Goal: Task Accomplishment & Management: Complete application form

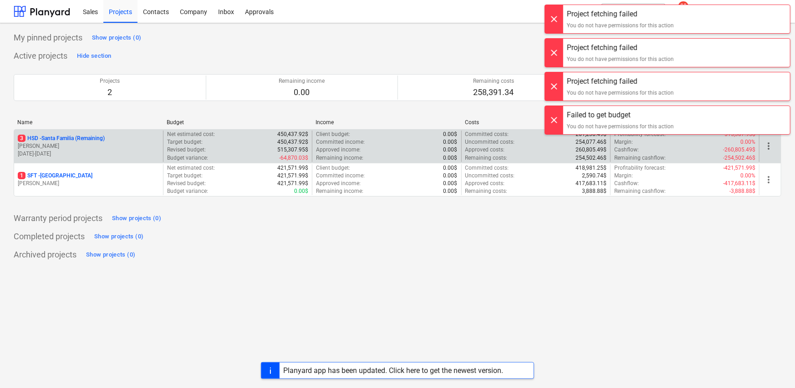
click at [71, 151] on p "[DATE] - [DATE]" at bounding box center [89, 154] width 142 height 8
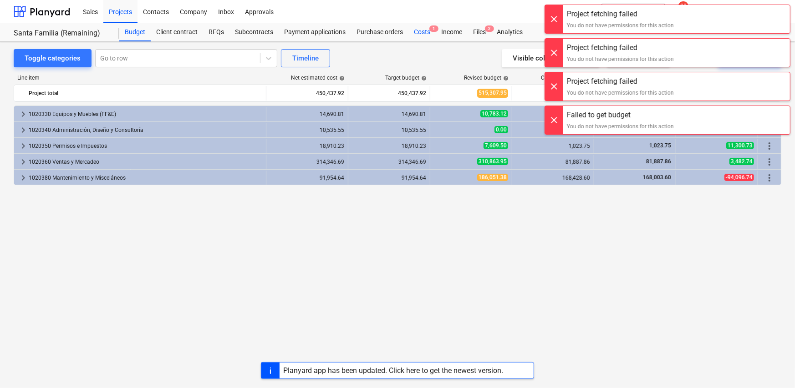
click at [420, 32] on div "Costs 1" at bounding box center [421, 32] width 27 height 18
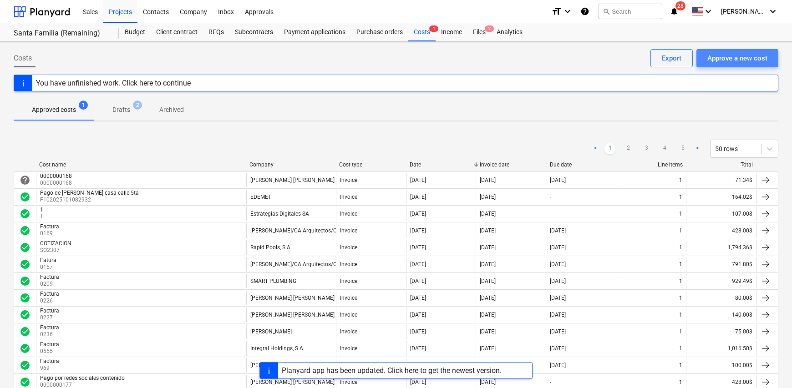
click at [720, 62] on div "Approve a new cost" at bounding box center [738, 58] width 60 height 12
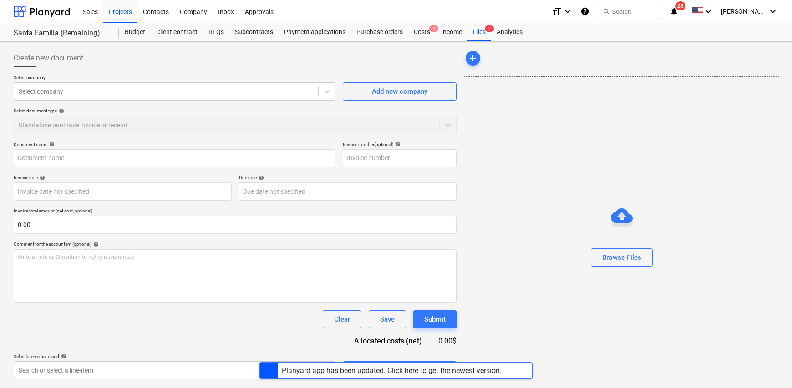
click at [113, 76] on p "Select company" at bounding box center [175, 79] width 322 height 8
click at [110, 87] on div at bounding box center [166, 91] width 295 height 9
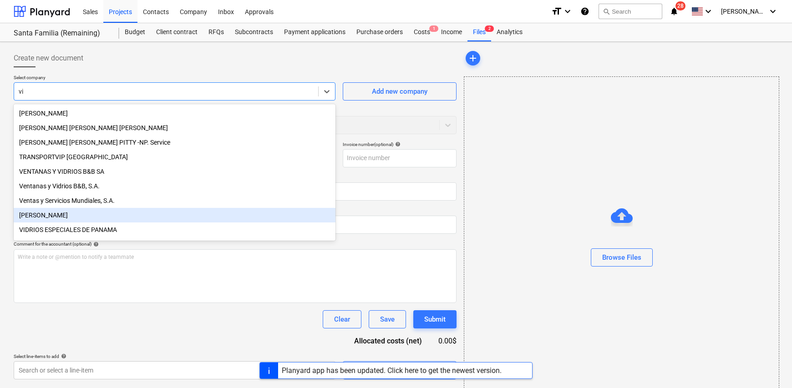
type input "v"
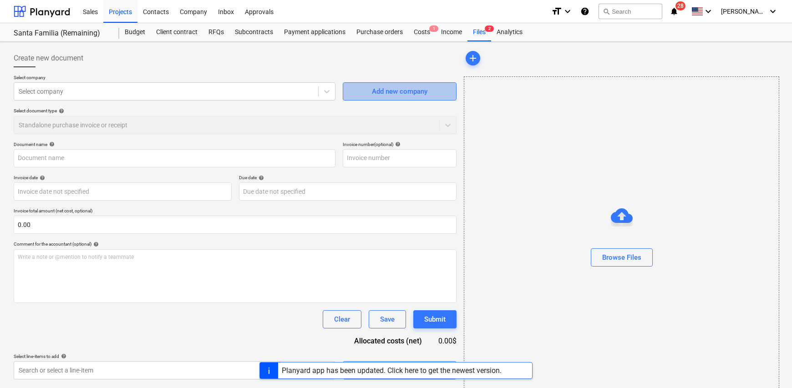
click at [402, 96] on div "Add new company" at bounding box center [400, 92] width 56 height 12
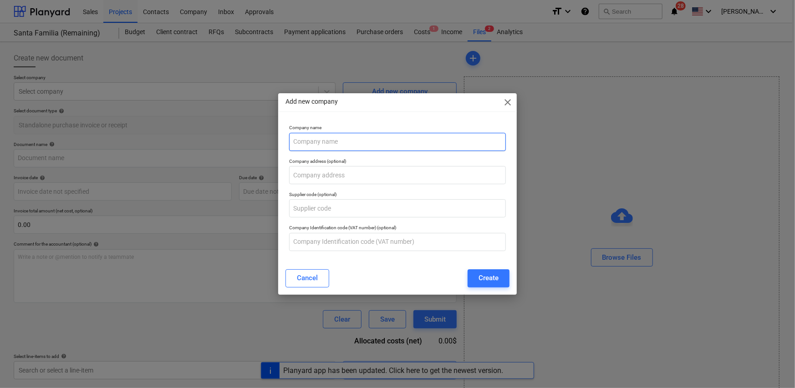
click at [295, 143] on input "text" at bounding box center [397, 142] width 217 height 18
click at [352, 141] on input "Vianney Vianney Berbabl Bernal" at bounding box center [397, 142] width 217 height 18
click at [359, 140] on input "Vianney Vianney Bernabl Bernal" at bounding box center [397, 142] width 217 height 18
type input "Vianney [PERSON_NAME]"
click at [495, 277] on div "Create" at bounding box center [489, 278] width 20 height 12
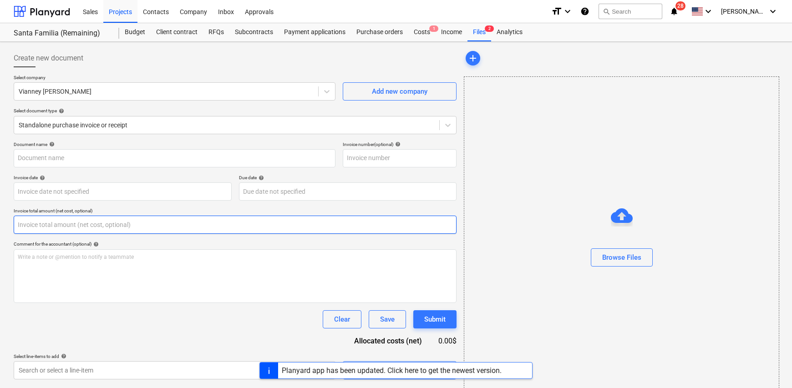
click at [32, 229] on input "text" at bounding box center [235, 225] width 443 height 18
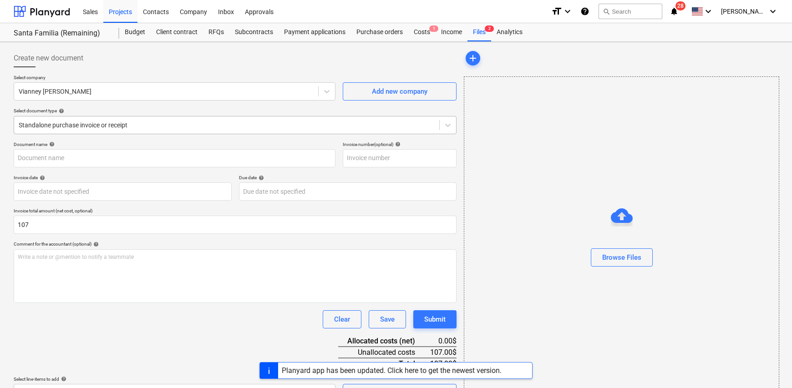
type input "107.00"
click at [46, 127] on div at bounding box center [227, 125] width 416 height 9
click at [529, 148] on div "Browse Files" at bounding box center [622, 240] width 316 height 326
click at [33, 163] on input "text" at bounding box center [175, 158] width 322 height 18
click at [91, 160] on input "Factura" at bounding box center [175, 158] width 322 height 18
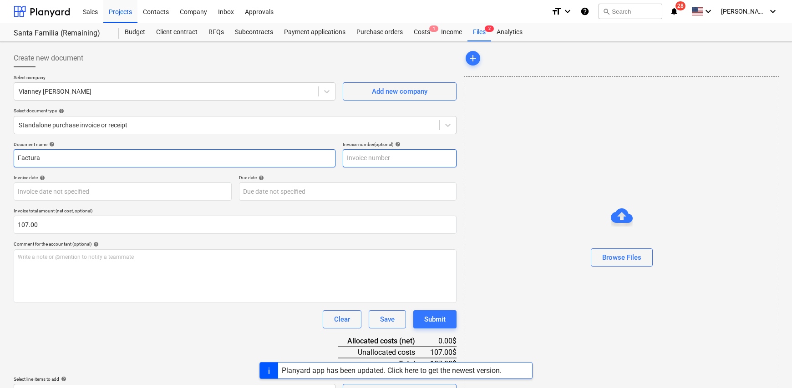
type input "Factura"
click at [361, 161] on input "text" at bounding box center [400, 158] width 114 height 18
click at [363, 160] on input "text" at bounding box center [400, 158] width 114 height 18
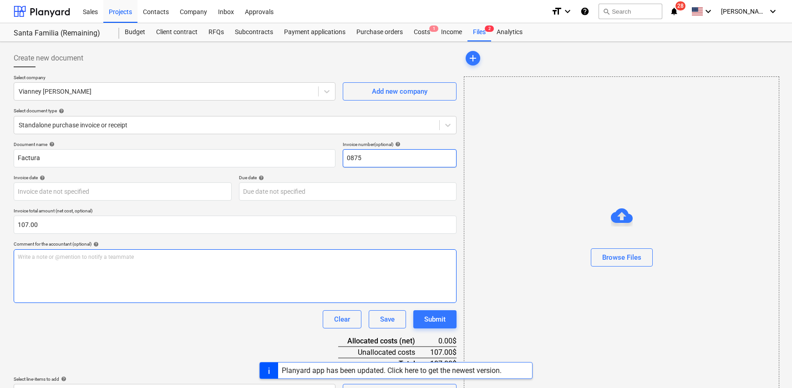
type input "0875"
click at [73, 255] on p "Write a note or @mention to notify a teammate [PERSON_NAME]" at bounding box center [235, 258] width 435 height 8
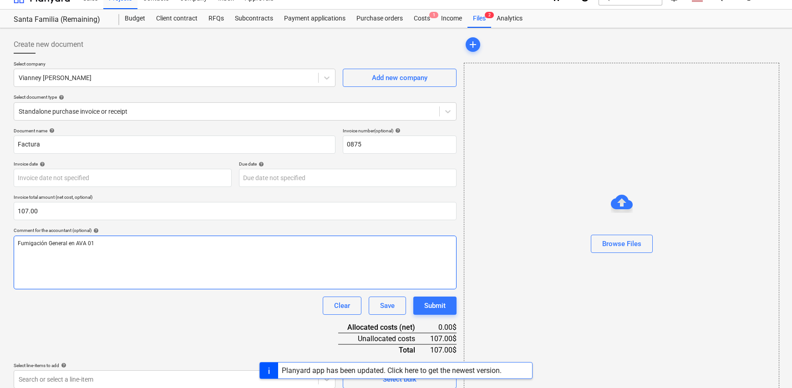
scroll to position [21, 0]
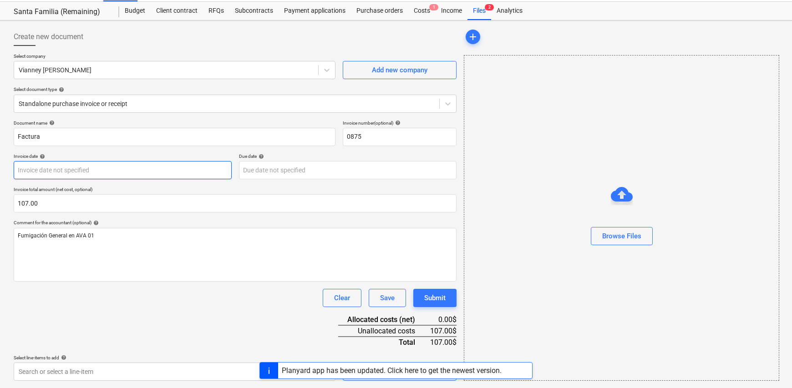
click at [180, 166] on body "Sales Projects Contacts Company Inbox Approvals format_size keyboard_arrow_down…" at bounding box center [396, 173] width 792 height 388
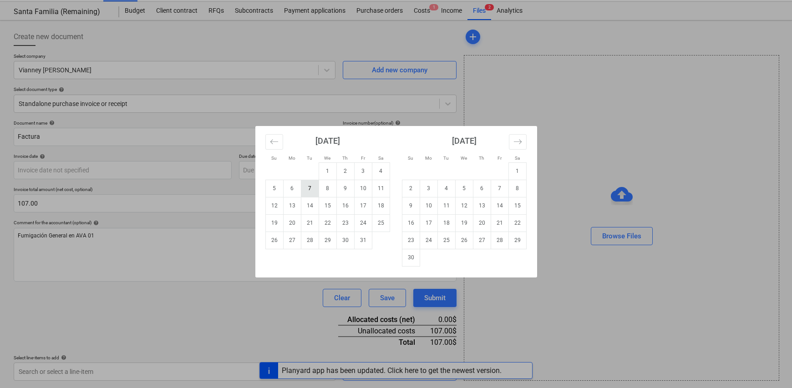
click at [311, 193] on td "7" at bounding box center [310, 188] width 18 height 17
type input "[DATE]"
click at [255, 170] on body "Sales Projects Contacts Company Inbox Approvals format_size keyboard_arrow_down…" at bounding box center [396, 173] width 792 height 388
click at [348, 241] on td "30" at bounding box center [346, 240] width 18 height 17
type input "[DATE]"
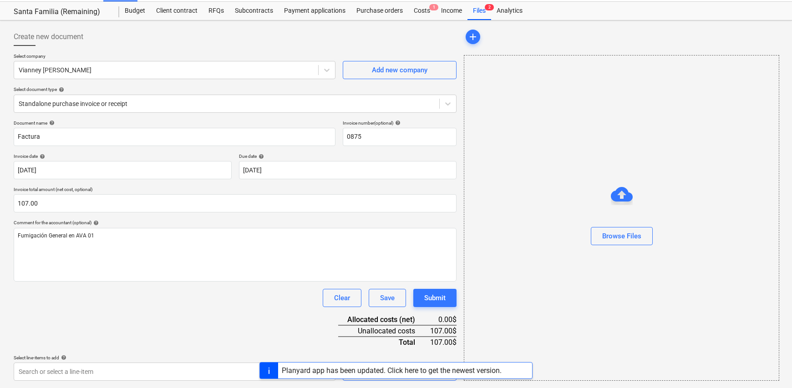
click at [180, 373] on div "Planyard app has been updated. Click here to get the newest version." at bounding box center [396, 370] width 792 height 17
click at [173, 370] on div "Planyard app has been updated. Click here to get the newest version." at bounding box center [396, 370] width 792 height 17
click at [505, 370] on div "Planyard app has been updated. Click here to get the newest version." at bounding box center [391, 371] width 227 height 16
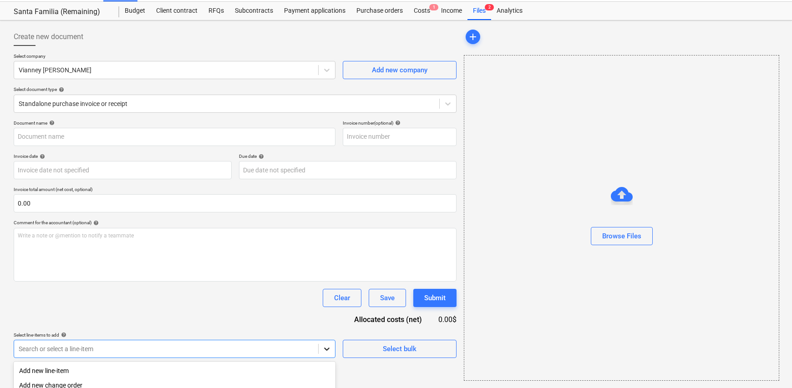
scroll to position [132, 0]
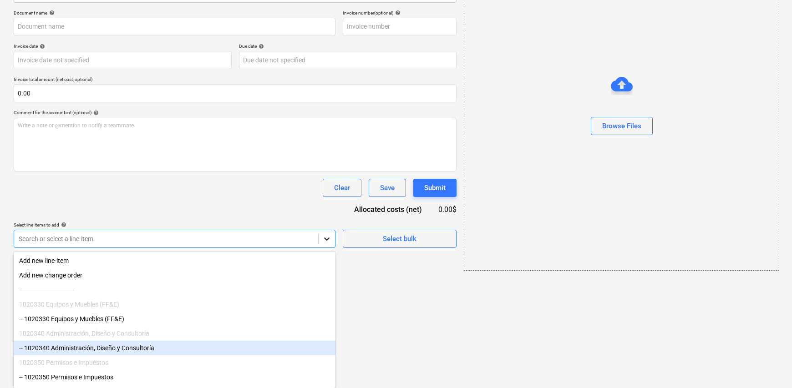
click at [326, 257] on body "Sales Projects Contacts Company Inbox Approvals format_size keyboard_arrow_down…" at bounding box center [396, 62] width 792 height 388
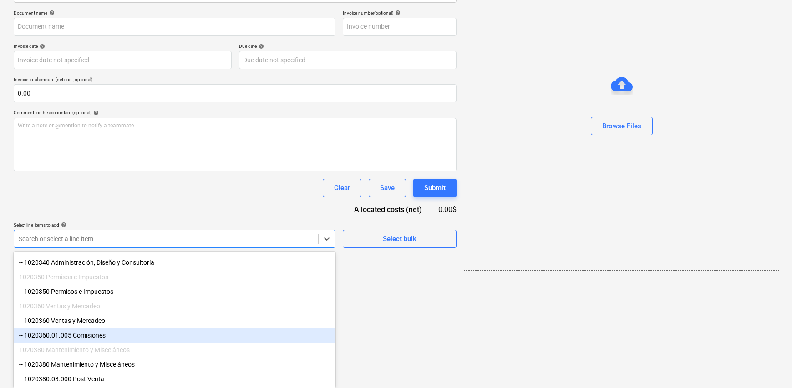
scroll to position [94, 0]
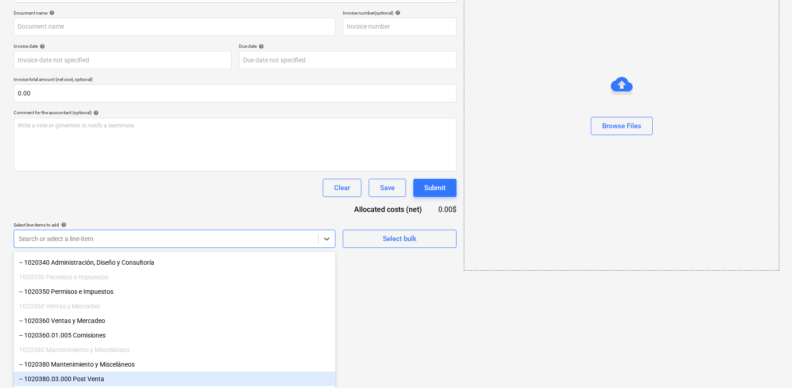
click at [104, 379] on div "-- 1020380.03.000 Post Venta" at bounding box center [175, 379] width 322 height 15
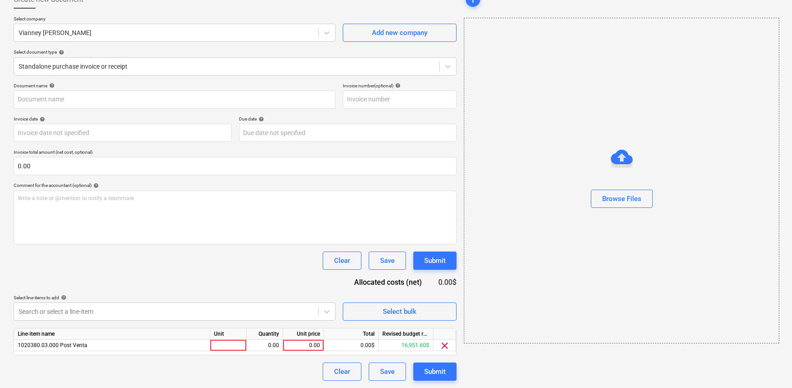
scroll to position [59, 0]
click at [380, 330] on html "Sales Projects Contacts Company Inbox Approvals format_size keyboard_arrow_down…" at bounding box center [396, 135] width 792 height 388
click at [227, 347] on div at bounding box center [228, 345] width 36 height 11
type input "1"
click at [255, 346] on div "0.00" at bounding box center [264, 345] width 29 height 11
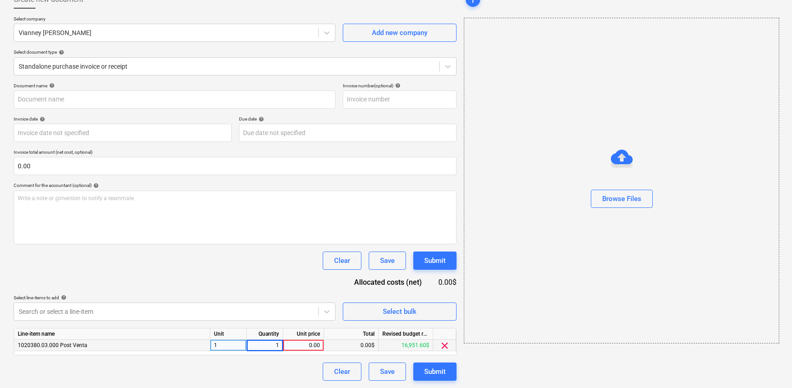
click at [296, 347] on div "0.00" at bounding box center [303, 345] width 33 height 11
click at [301, 346] on input at bounding box center [303, 345] width 41 height 11
type input "107"
click at [260, 271] on div "Document name help Invoice number (optional) help Invoice date help Press the d…" at bounding box center [235, 232] width 443 height 298
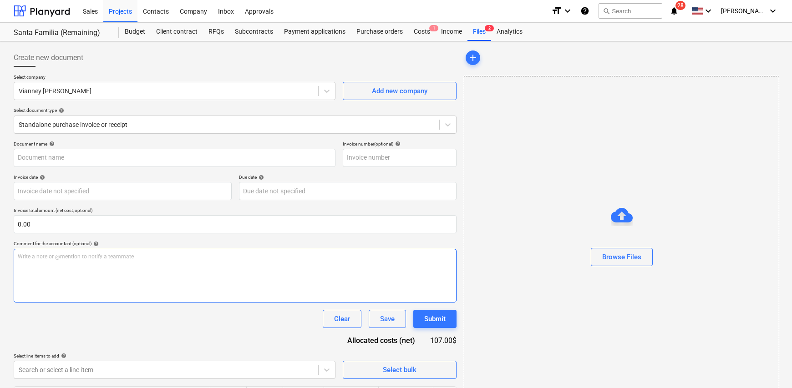
scroll to position [0, 0]
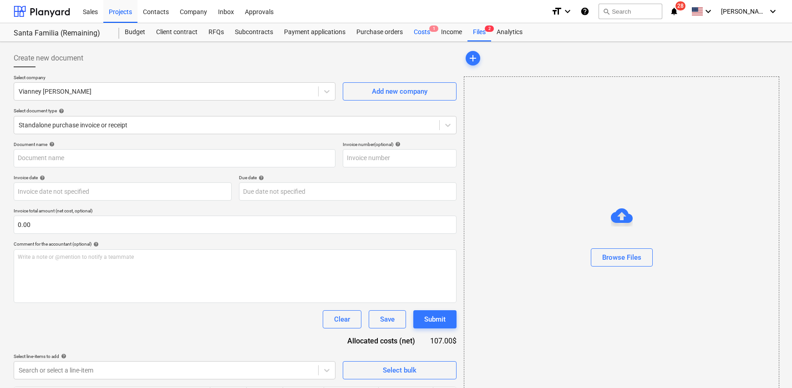
click at [414, 33] on div "Costs 1" at bounding box center [421, 32] width 27 height 18
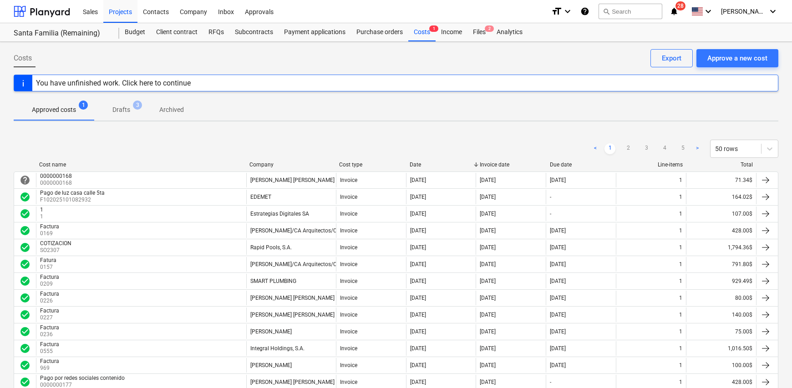
click at [119, 111] on p "Drafts" at bounding box center [121, 110] width 18 height 10
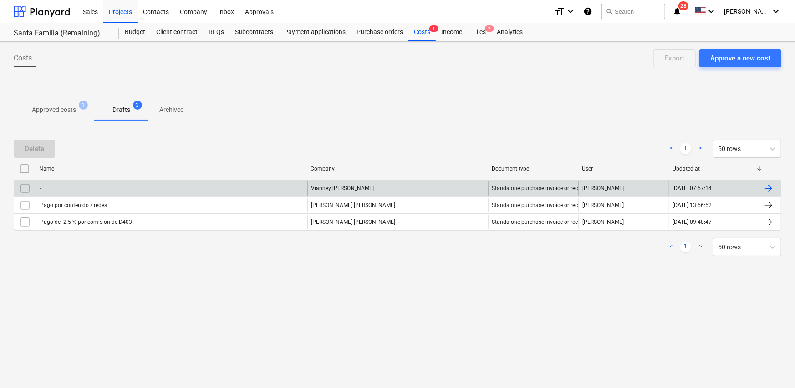
click at [110, 193] on div "-" at bounding box center [171, 188] width 271 height 15
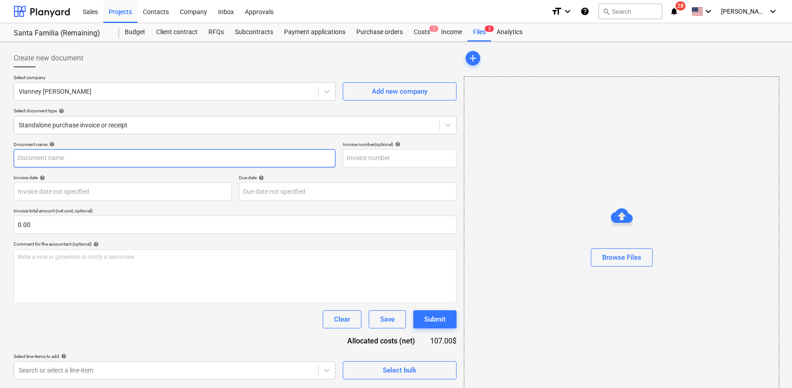
click at [91, 158] on input "text" at bounding box center [175, 158] width 322 height 18
type input "Factura"
click at [389, 157] on input "text" at bounding box center [400, 158] width 114 height 18
type input "0875"
click at [120, 189] on body "Sales Projects Contacts Company Inbox Approvals format_size keyboard_arrow_down…" at bounding box center [396, 194] width 792 height 388
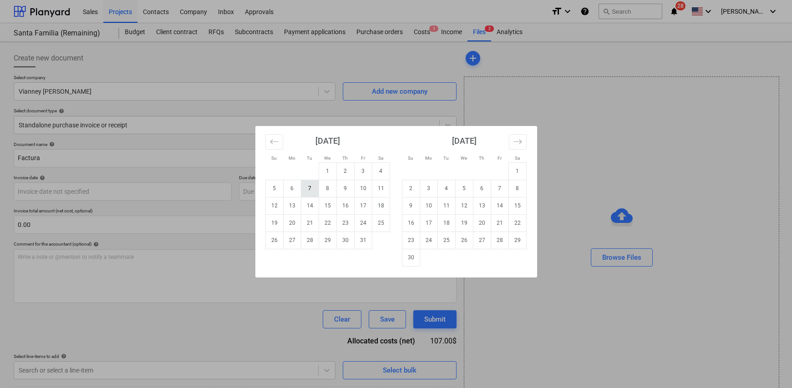
click at [312, 190] on td "7" at bounding box center [310, 188] width 18 height 17
type input "[DATE]"
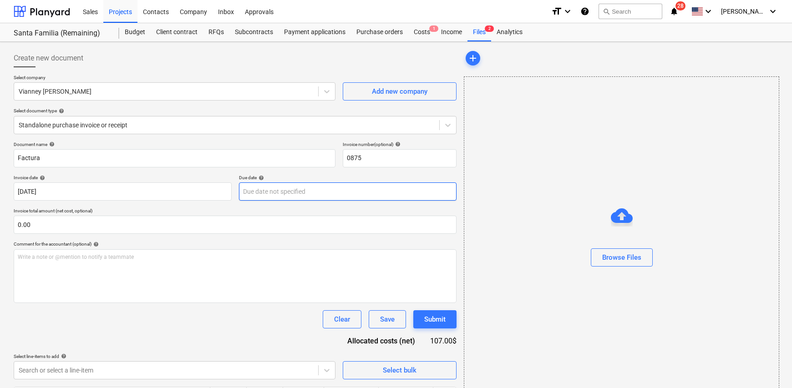
click at [283, 190] on body "Sales Projects Contacts Company Inbox Approvals format_size keyboard_arrow_down…" at bounding box center [396, 194] width 792 height 388
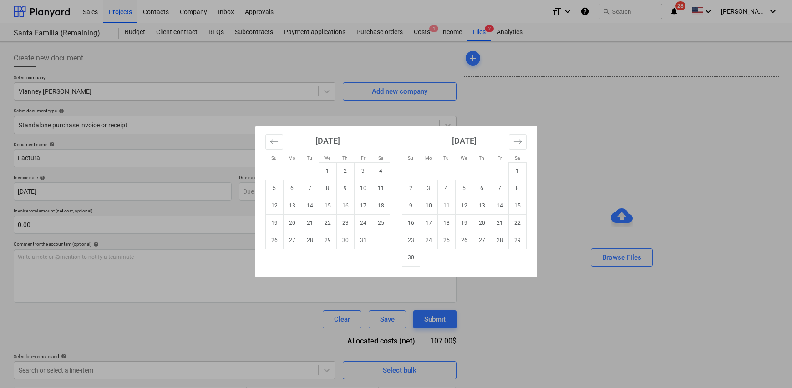
click at [344, 241] on td "30" at bounding box center [346, 240] width 18 height 17
type input "[DATE]"
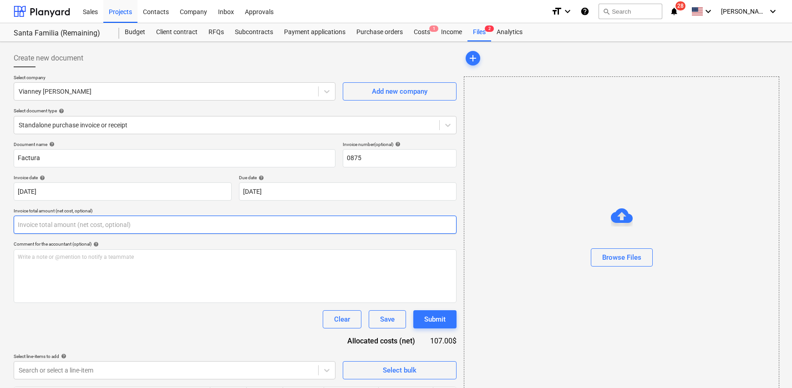
click at [47, 220] on input "text" at bounding box center [235, 225] width 443 height 18
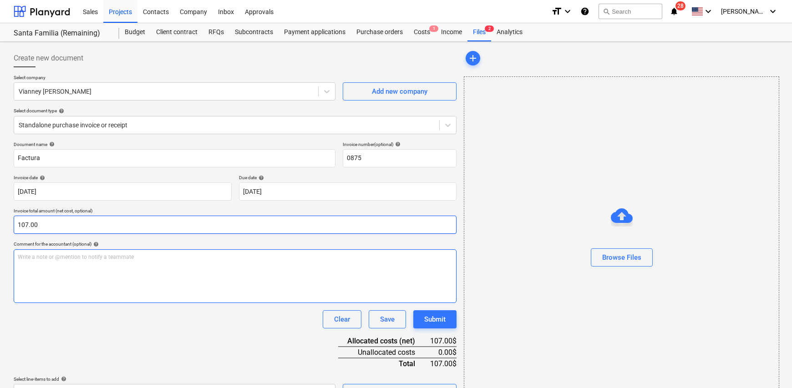
type input "107.00"
click at [51, 262] on div "Write a note or @mention to notify a teammate [PERSON_NAME]" at bounding box center [235, 277] width 443 height 54
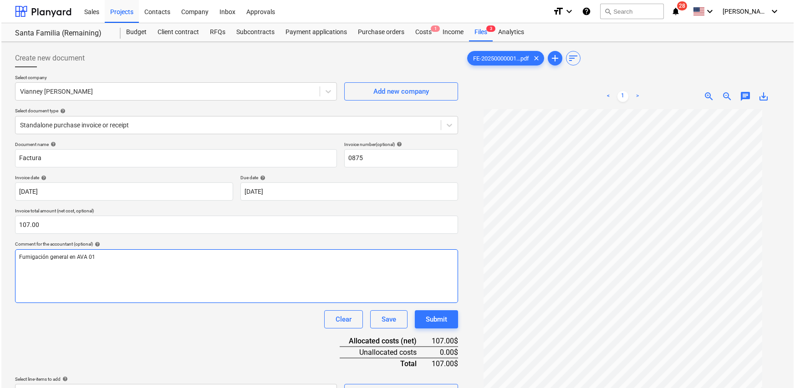
scroll to position [91, 0]
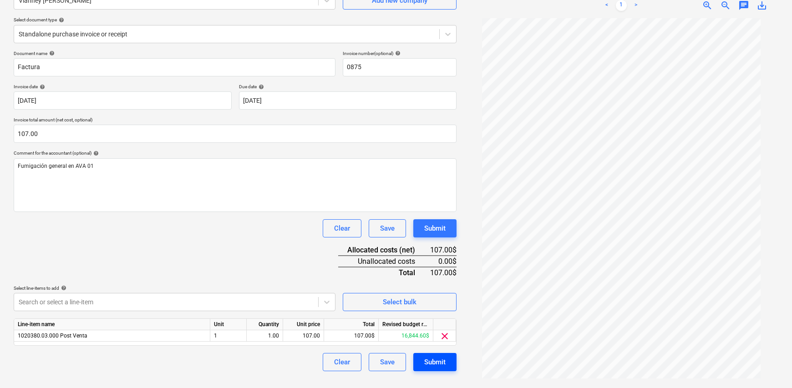
click at [433, 364] on div "Submit" at bounding box center [434, 363] width 21 height 12
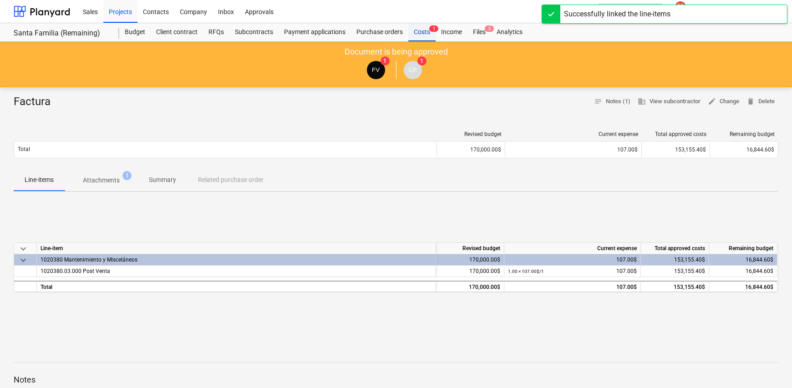
click at [423, 33] on div "Costs 1" at bounding box center [421, 32] width 27 height 18
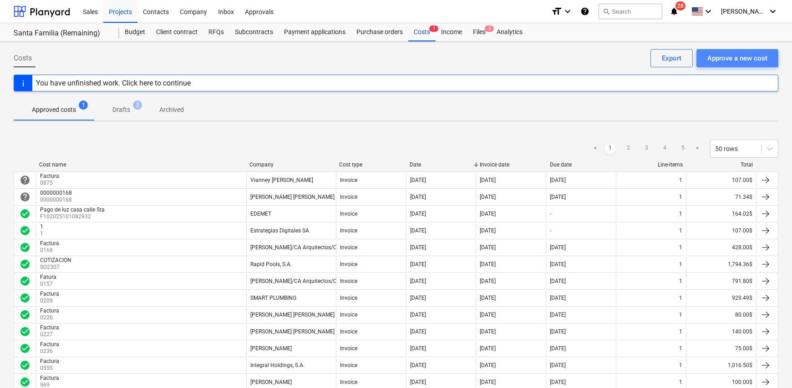
click at [745, 60] on div "Approve a new cost" at bounding box center [738, 58] width 60 height 12
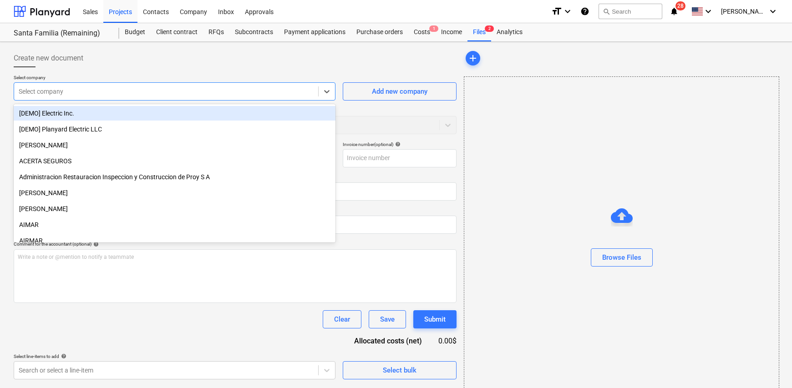
click at [82, 90] on div at bounding box center [166, 91] width 295 height 9
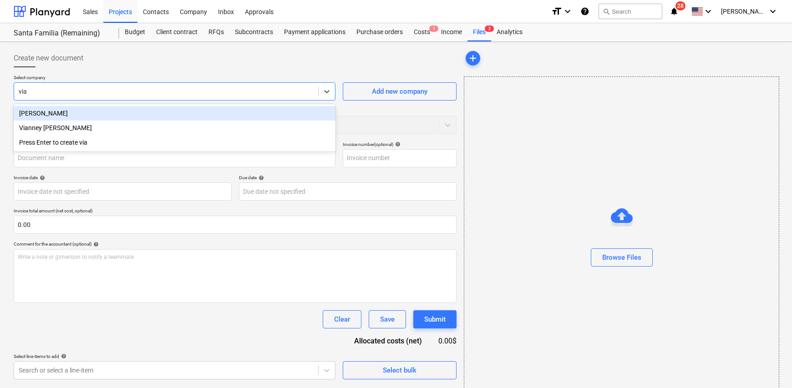
type input "vian"
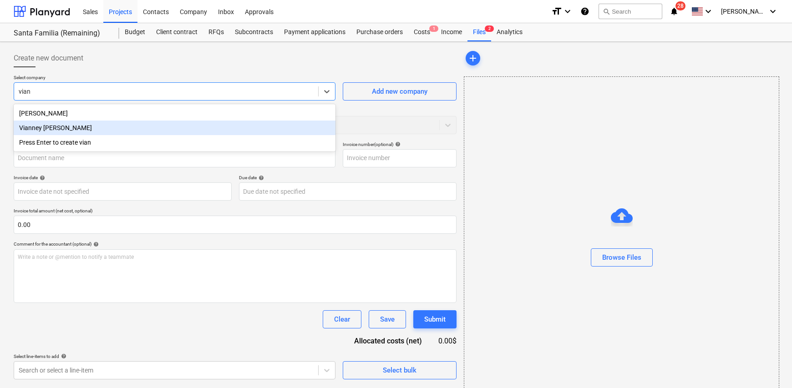
click at [92, 131] on div "Vianney [PERSON_NAME]" at bounding box center [175, 128] width 322 height 15
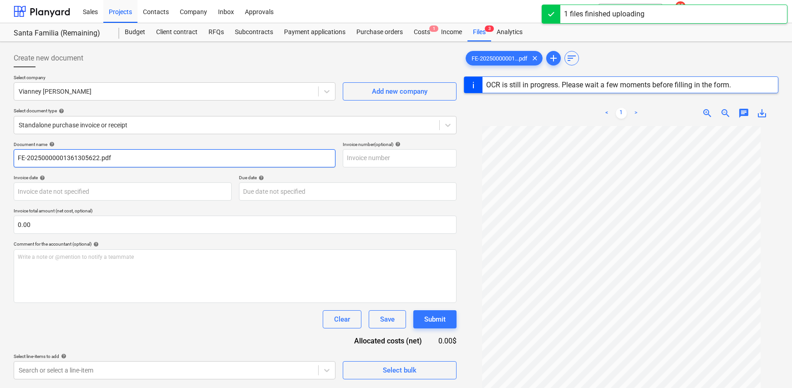
drag, startPoint x: 222, startPoint y: 161, endPoint x: -144, endPoint y: 153, distance: 366.7
click at [0, 153] on html "Sales Projects Contacts Company Inbox Approvals format_size keyboard_arrow_down…" at bounding box center [396, 194] width 792 height 388
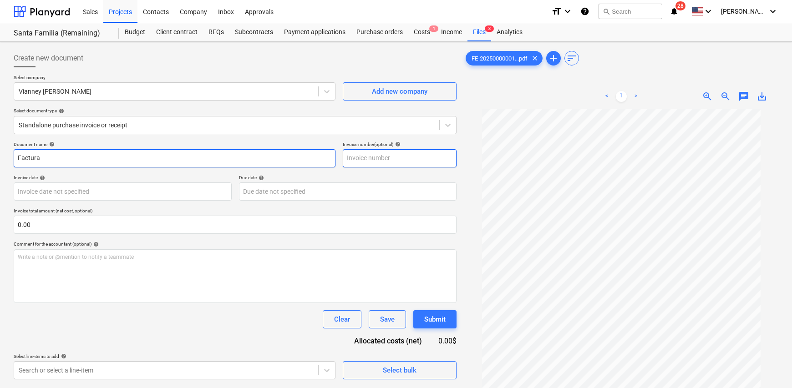
type input "Factura"
click at [365, 152] on input "text" at bounding box center [400, 158] width 114 height 18
type input "0874"
click at [72, 194] on body "Sales Projects Contacts Company Inbox Approvals format_size keyboard_arrow_down…" at bounding box center [396, 194] width 792 height 388
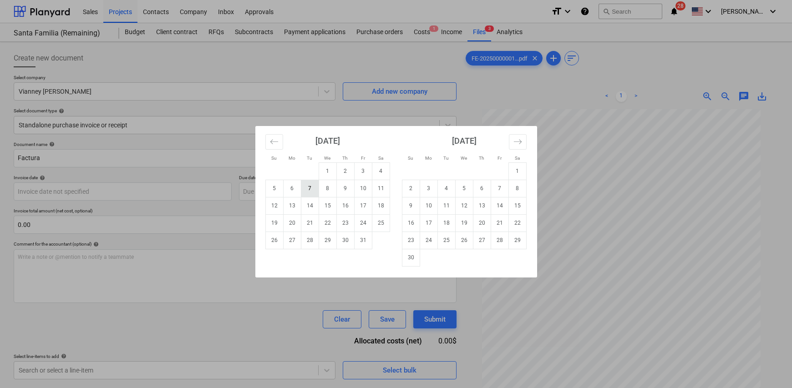
click at [311, 190] on td "7" at bounding box center [310, 188] width 18 height 17
type input "[DATE]"
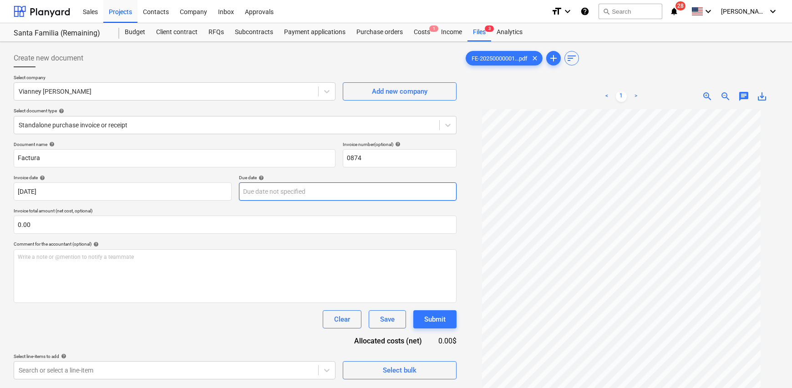
click at [286, 189] on body "Sales Projects Contacts Company Inbox Approvals format_size keyboard_arrow_down…" at bounding box center [396, 194] width 792 height 388
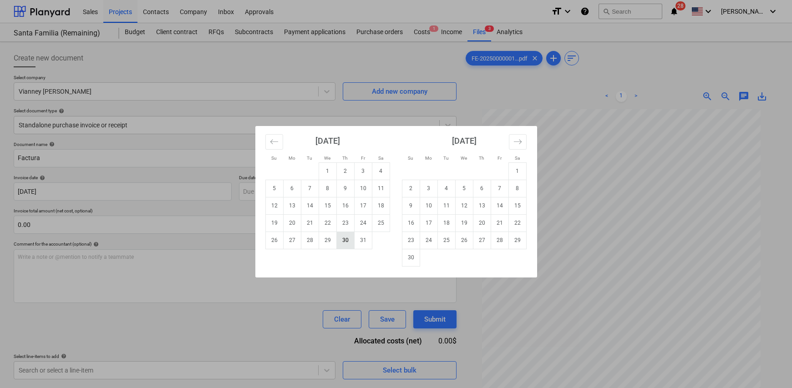
click at [346, 243] on td "30" at bounding box center [346, 240] width 18 height 17
type input "[DATE]"
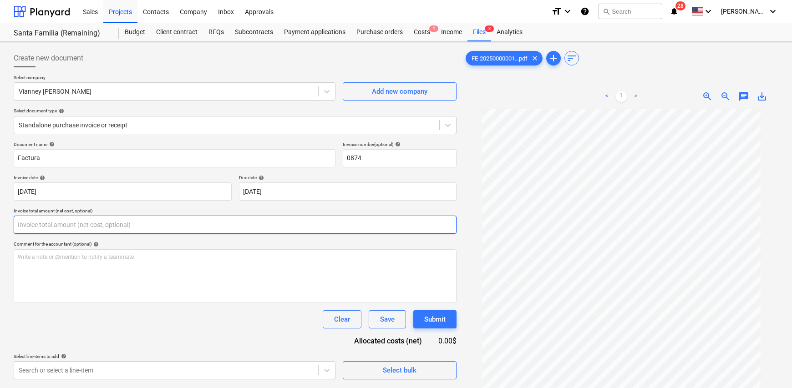
click at [73, 227] on input "text" at bounding box center [235, 225] width 443 height 18
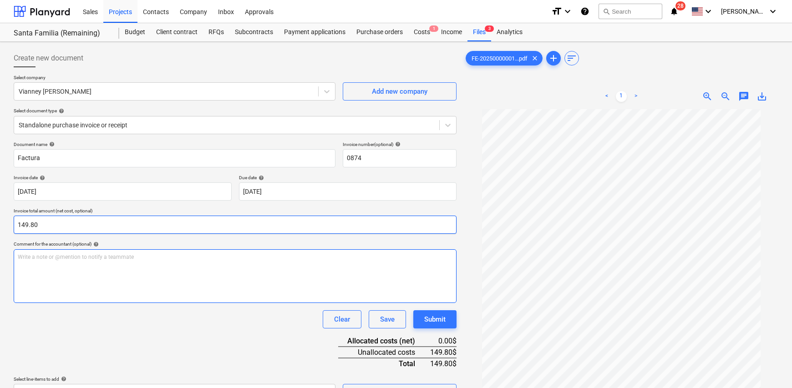
type input "149.80"
click at [62, 280] on div "Write a note or @mention to notify a teammate [PERSON_NAME]" at bounding box center [235, 277] width 443 height 54
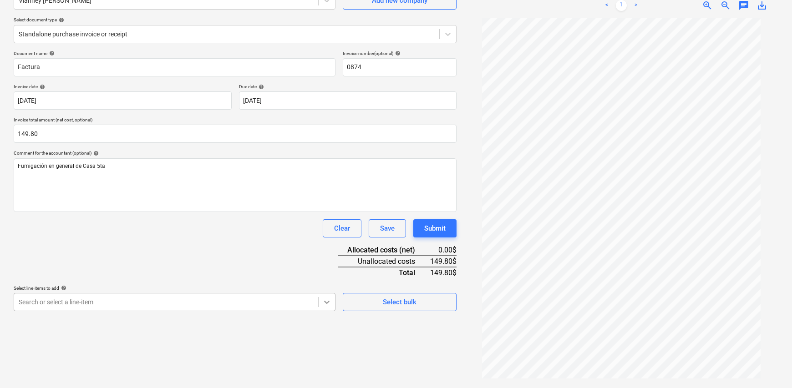
scroll to position [154, 0]
click at [330, 297] on body "Sales Projects Contacts Company Inbox Approvals format_size keyboard_arrow_down…" at bounding box center [396, 103] width 792 height 388
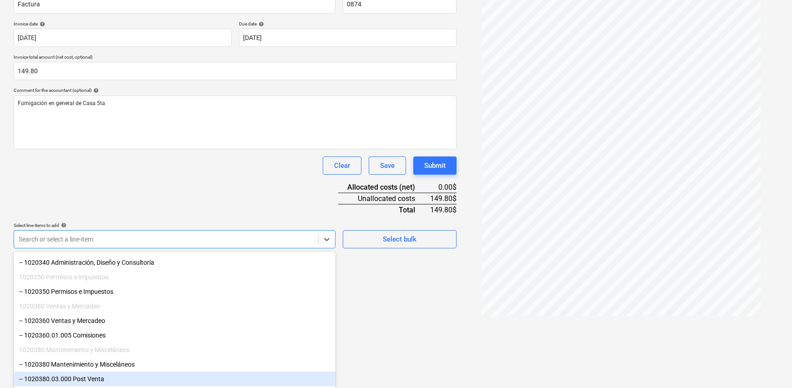
click at [200, 374] on div "-- 1020380.03.000 Post Venta" at bounding box center [175, 379] width 322 height 15
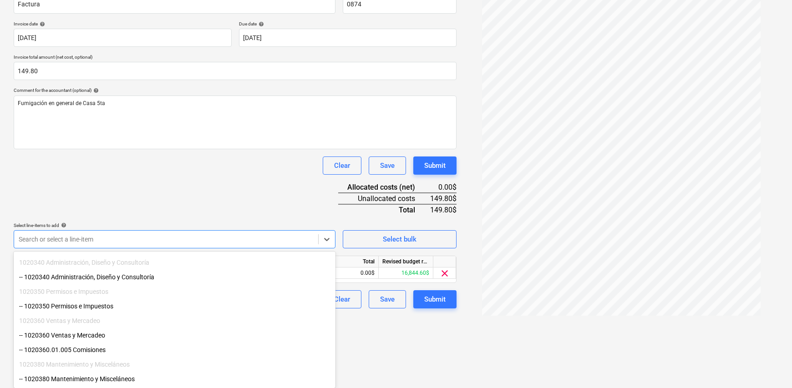
scroll to position [79, 0]
click at [406, 235] on html "Sales Projects Contacts Company Inbox Approvals format_size keyboard_arrow_down…" at bounding box center [396, 40] width 792 height 388
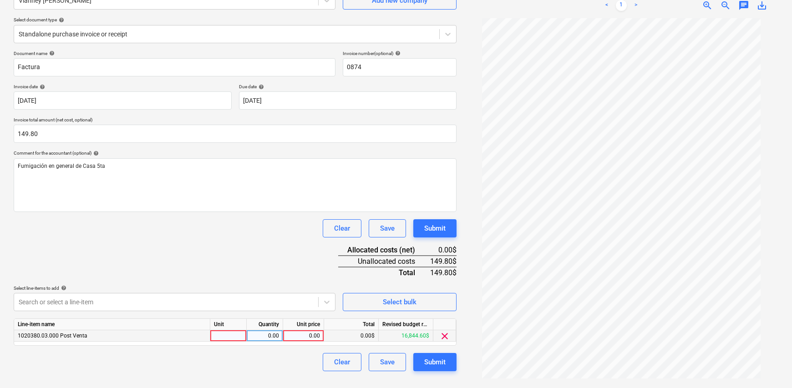
click at [226, 333] on div at bounding box center [228, 336] width 36 height 11
type input "1"
click at [255, 339] on div "0.00" at bounding box center [264, 336] width 29 height 11
type input "1"
click at [301, 333] on div "0.00" at bounding box center [303, 336] width 33 height 11
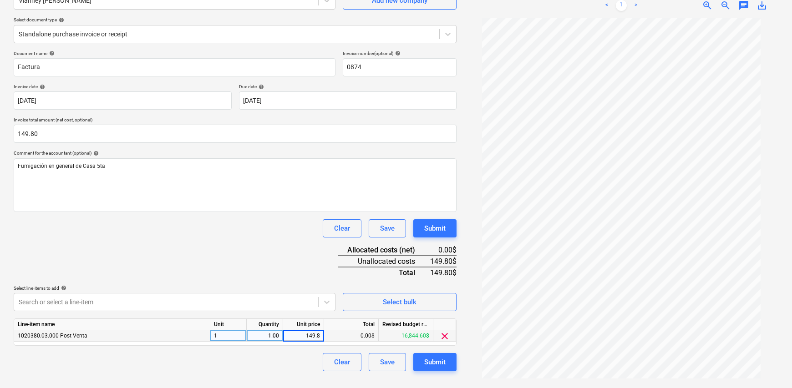
type input "149.80"
click at [282, 368] on div "Clear Save Submit" at bounding box center [235, 362] width 443 height 18
click at [435, 365] on div "Submit" at bounding box center [434, 363] width 21 height 12
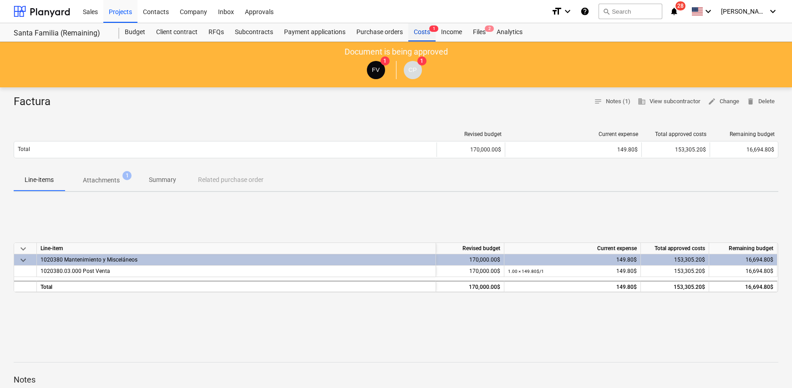
click at [422, 35] on div "Costs 1" at bounding box center [421, 32] width 27 height 18
